Goal: Task Accomplishment & Management: Manage account settings

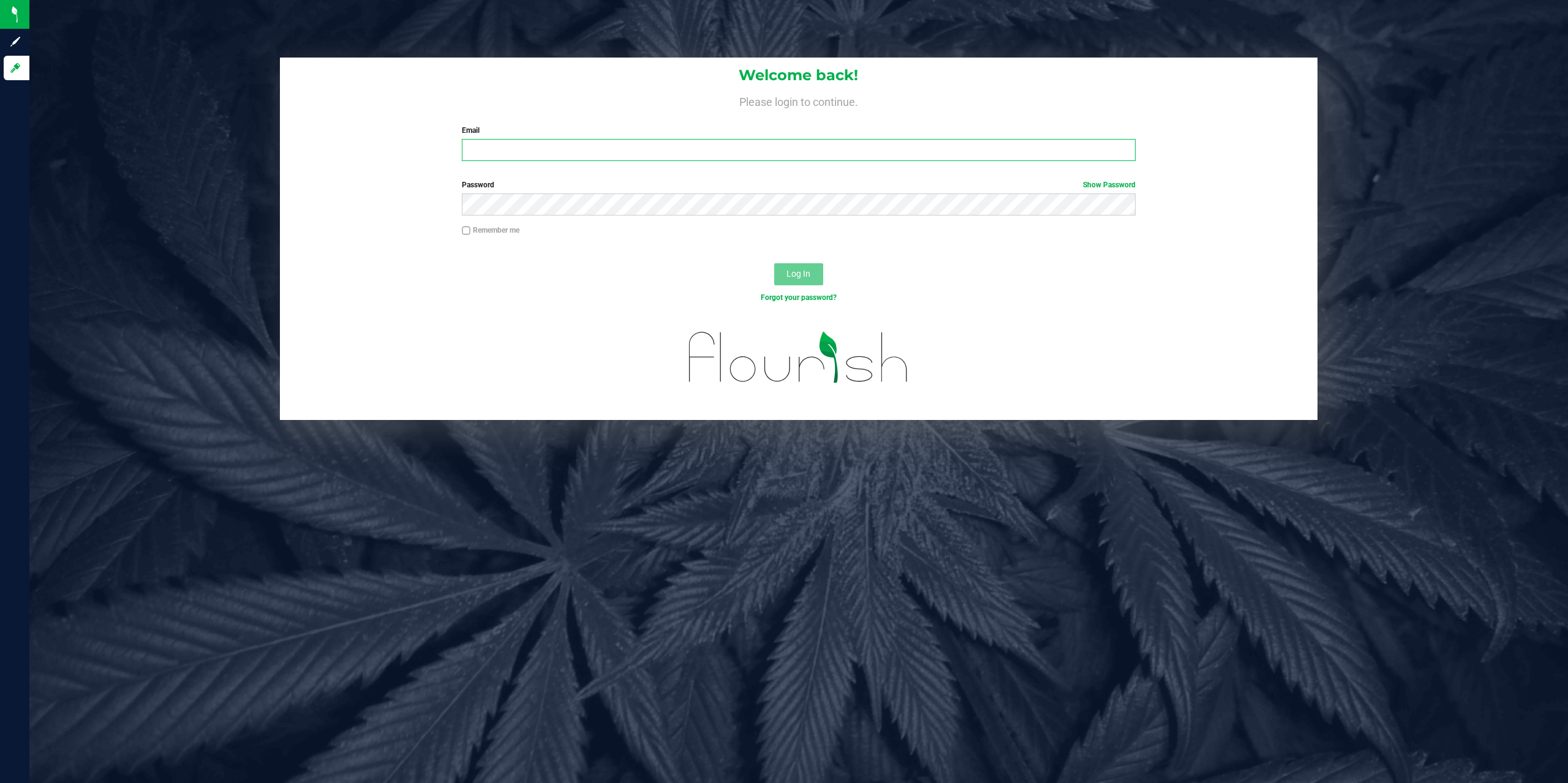
click at [507, 148] on input "Email" at bounding box center [799, 149] width 674 height 22
click at [498, 149] on input "Email" at bounding box center [799, 149] width 674 height 22
paste input "jrumore@liveparallel.com"
type input "jrumore@liveparallel.com"
click at [820, 278] on button "Log In" at bounding box center [799, 274] width 49 height 22
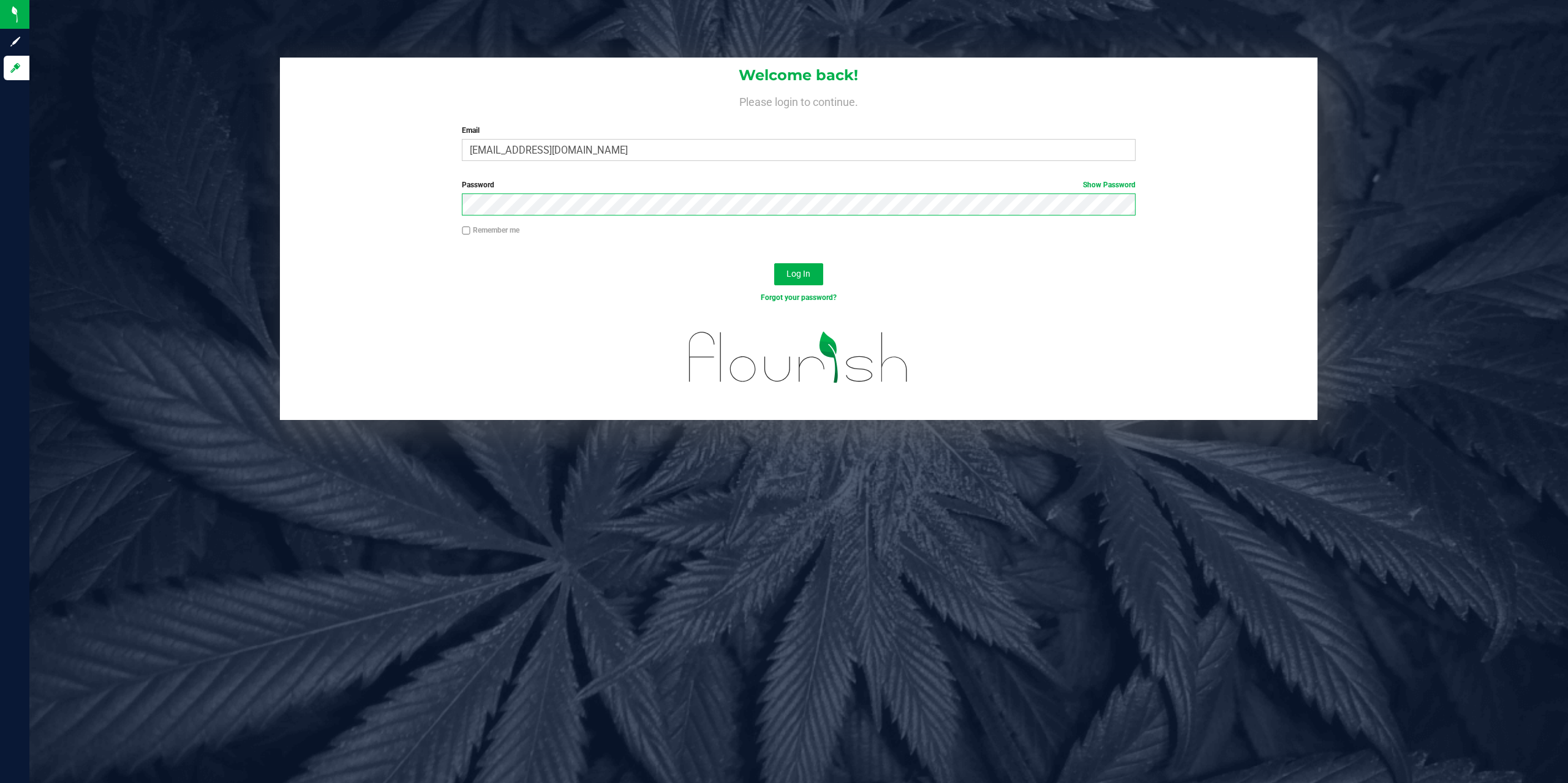
click at [774, 264] on button "Log In" at bounding box center [799, 274] width 49 height 22
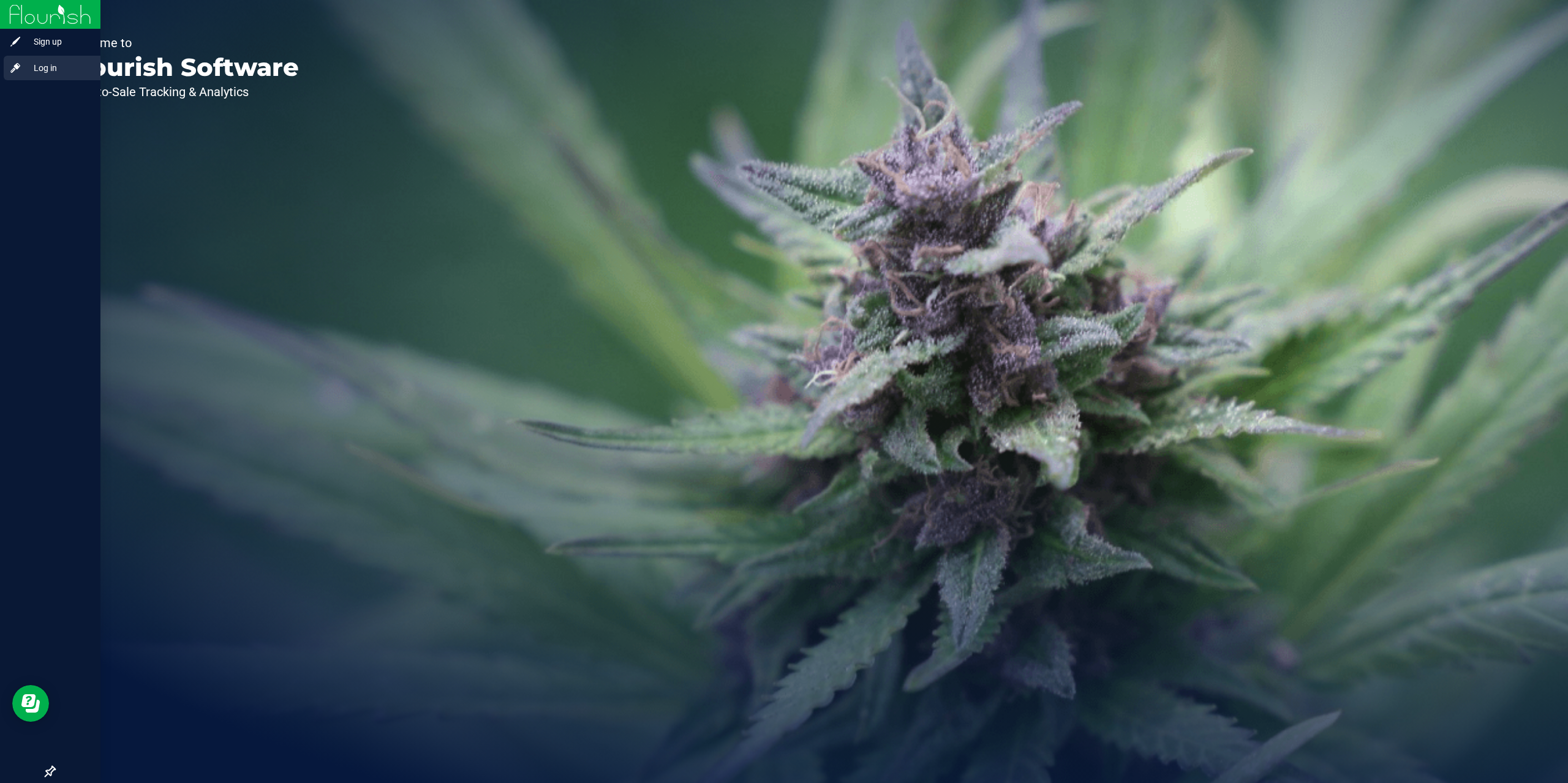
click at [31, 66] on span "Log in" at bounding box center [58, 68] width 74 height 15
click at [14, 14] on img at bounding box center [49, 15] width 82 height 29
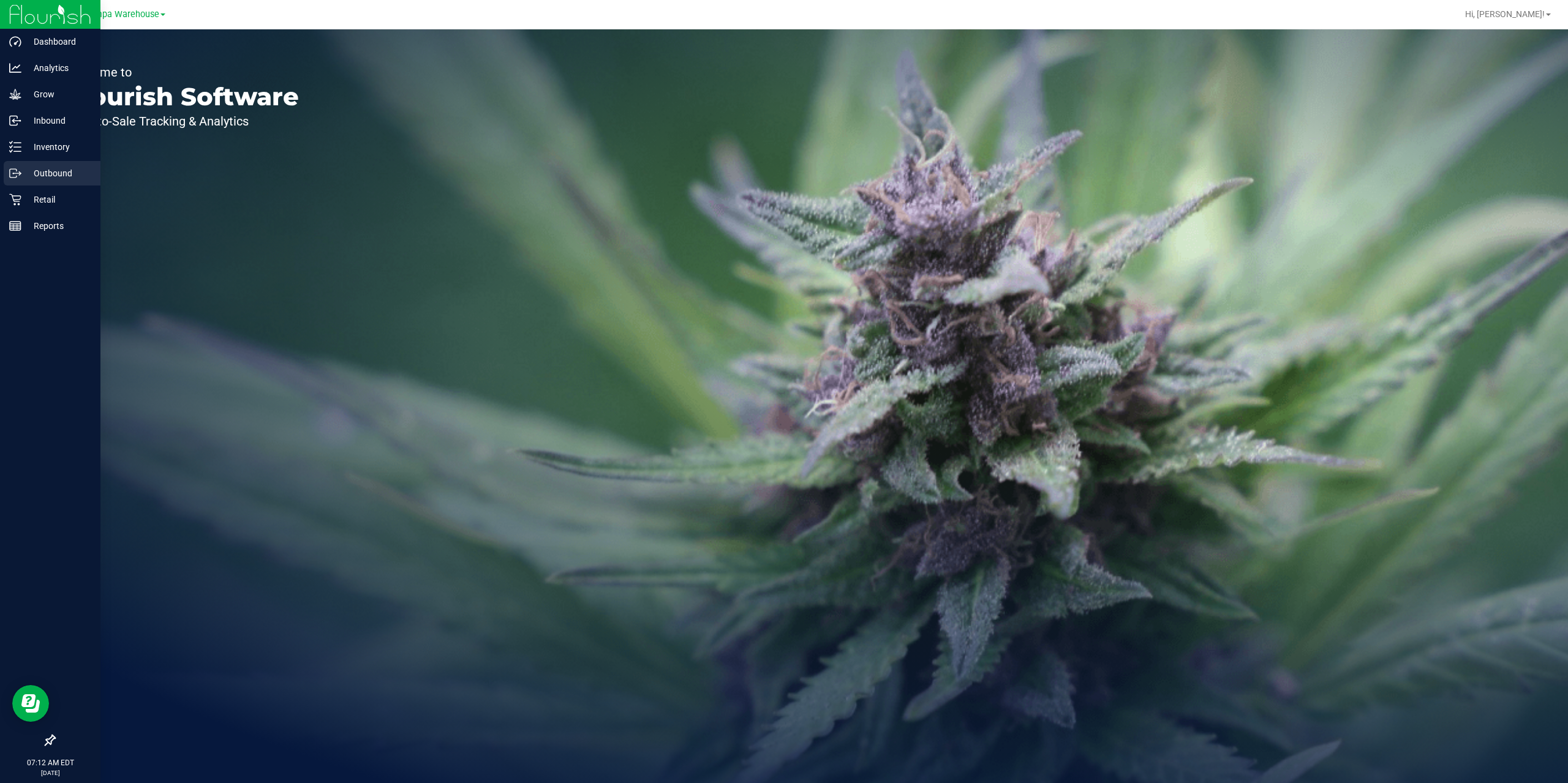
click at [30, 180] on div "Outbound" at bounding box center [52, 172] width 97 height 24
